Goal: Obtain resource: Obtain resource

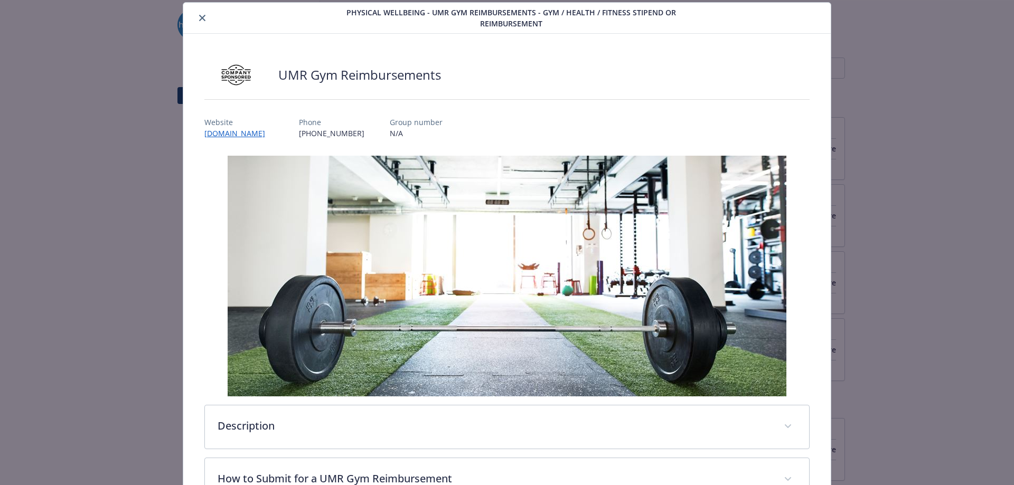
scroll to position [161, 0]
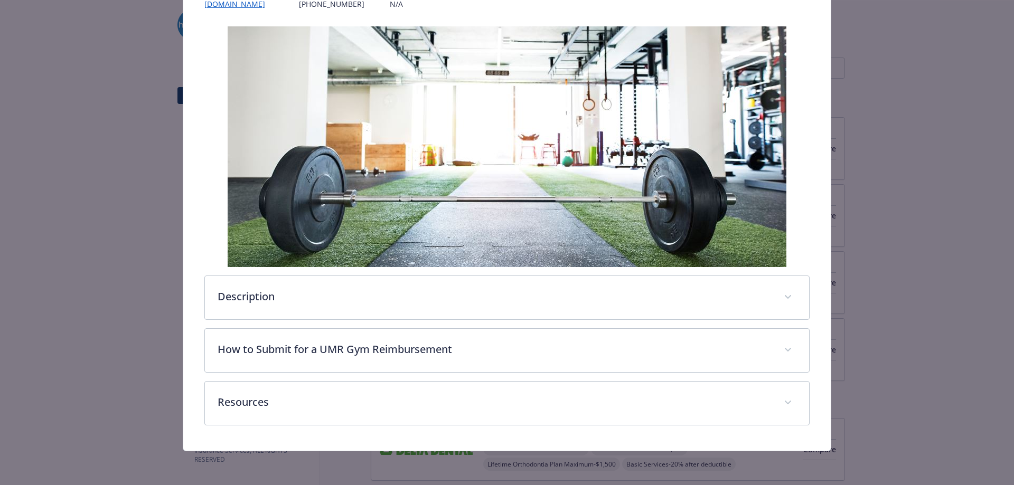
click at [370, 379] on div "Description You are eligible to receive a $200 reimbursement per 6-month period…" at bounding box center [507, 225] width 606 height 399
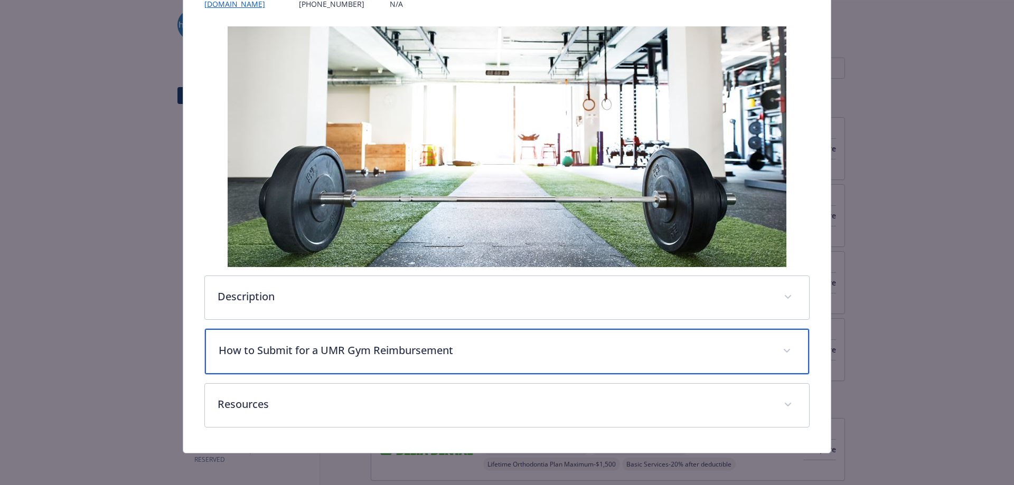
click at [371, 369] on div "How to Submit for a UMR Gym Reimbursement" at bounding box center [507, 351] width 605 height 45
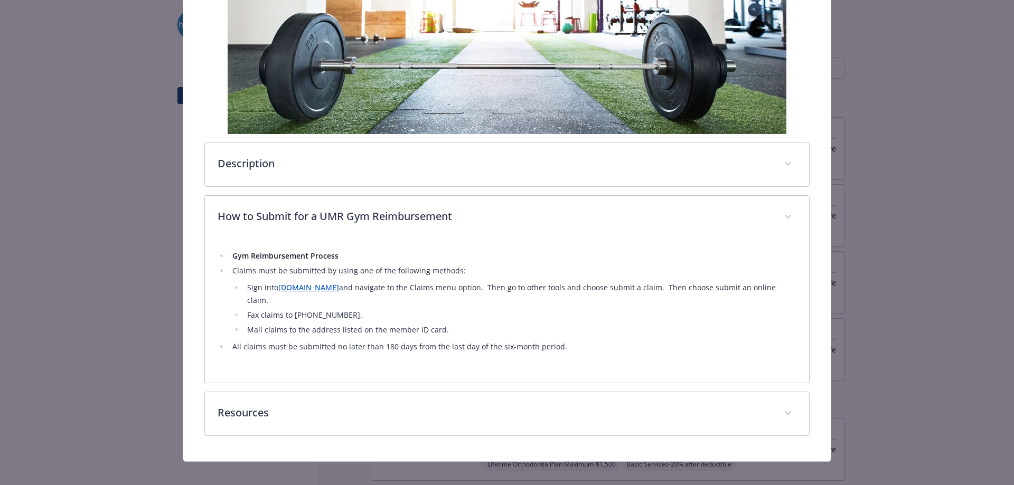
scroll to position [292, 0]
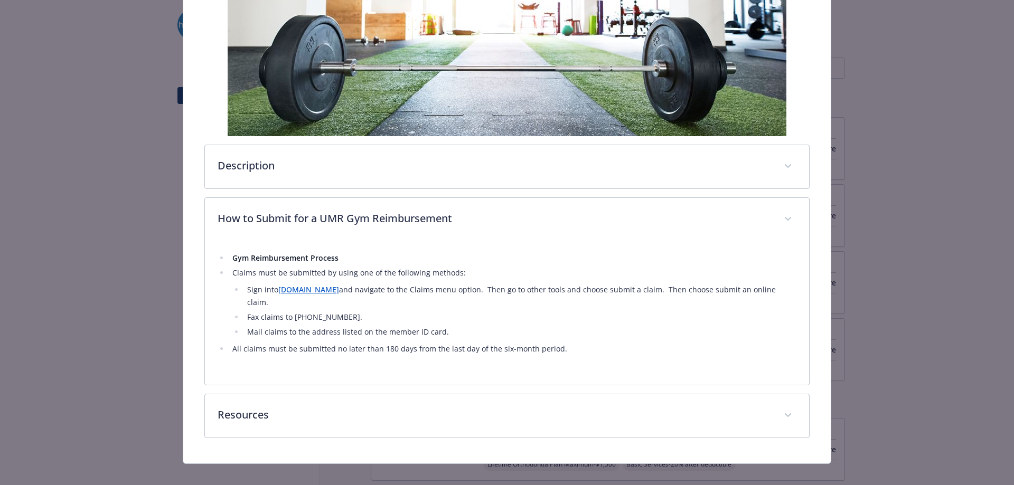
drag, startPoint x: 689, startPoint y: 288, endPoint x: 765, endPoint y: 290, distance: 75.5
click at [770, 287] on li "Sign into umr.com and navigate to the Claims menu option. Then go to other tool…" at bounding box center [520, 296] width 553 height 25
drag, startPoint x: 234, startPoint y: 338, endPoint x: 541, endPoint y: 334, distance: 306.9
click at [541, 343] on li "All claims must be submitted no later than 180 days from the last day of the si…" at bounding box center [513, 349] width 568 height 13
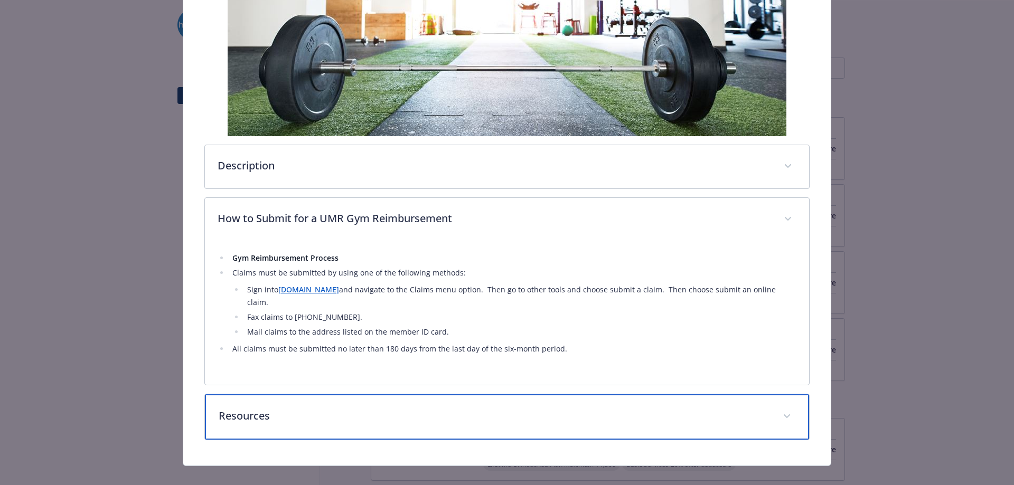
click at [449, 410] on p "Resources" at bounding box center [495, 416] width 552 height 16
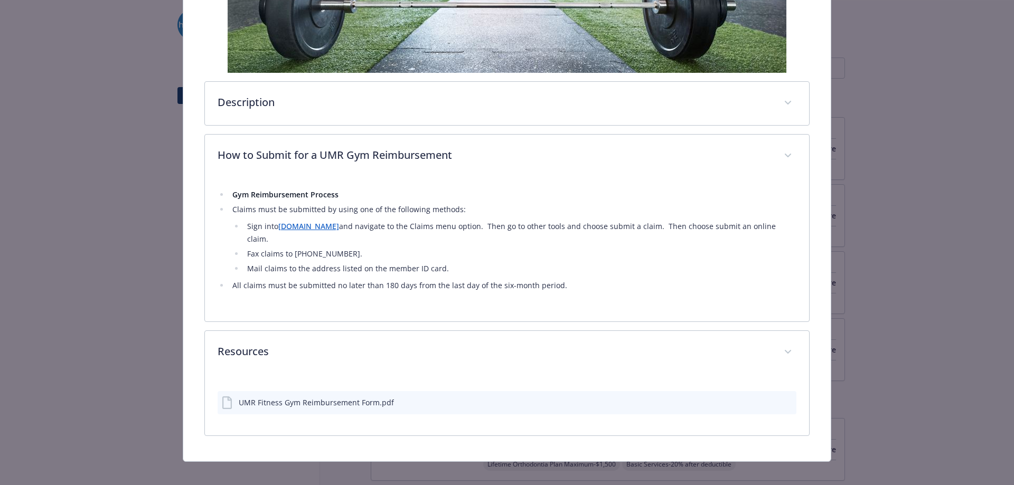
scroll to position [353, 0]
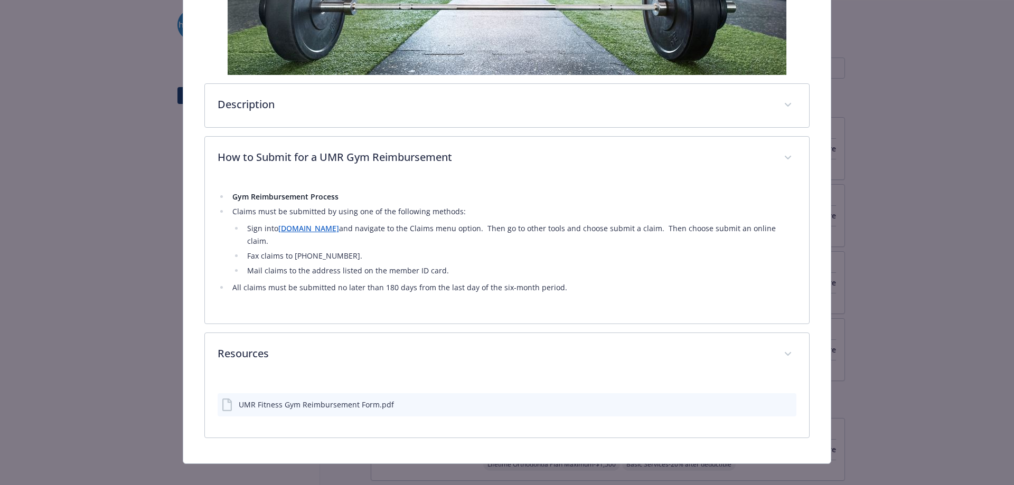
click at [331, 399] on div "UMR Fitness Gym Reimbursement Form.pdf" at bounding box center [316, 404] width 155 height 11
click at [766, 400] on icon "download file" at bounding box center [769, 403] width 7 height 6
